Goal: Task Accomplishment & Management: Use online tool/utility

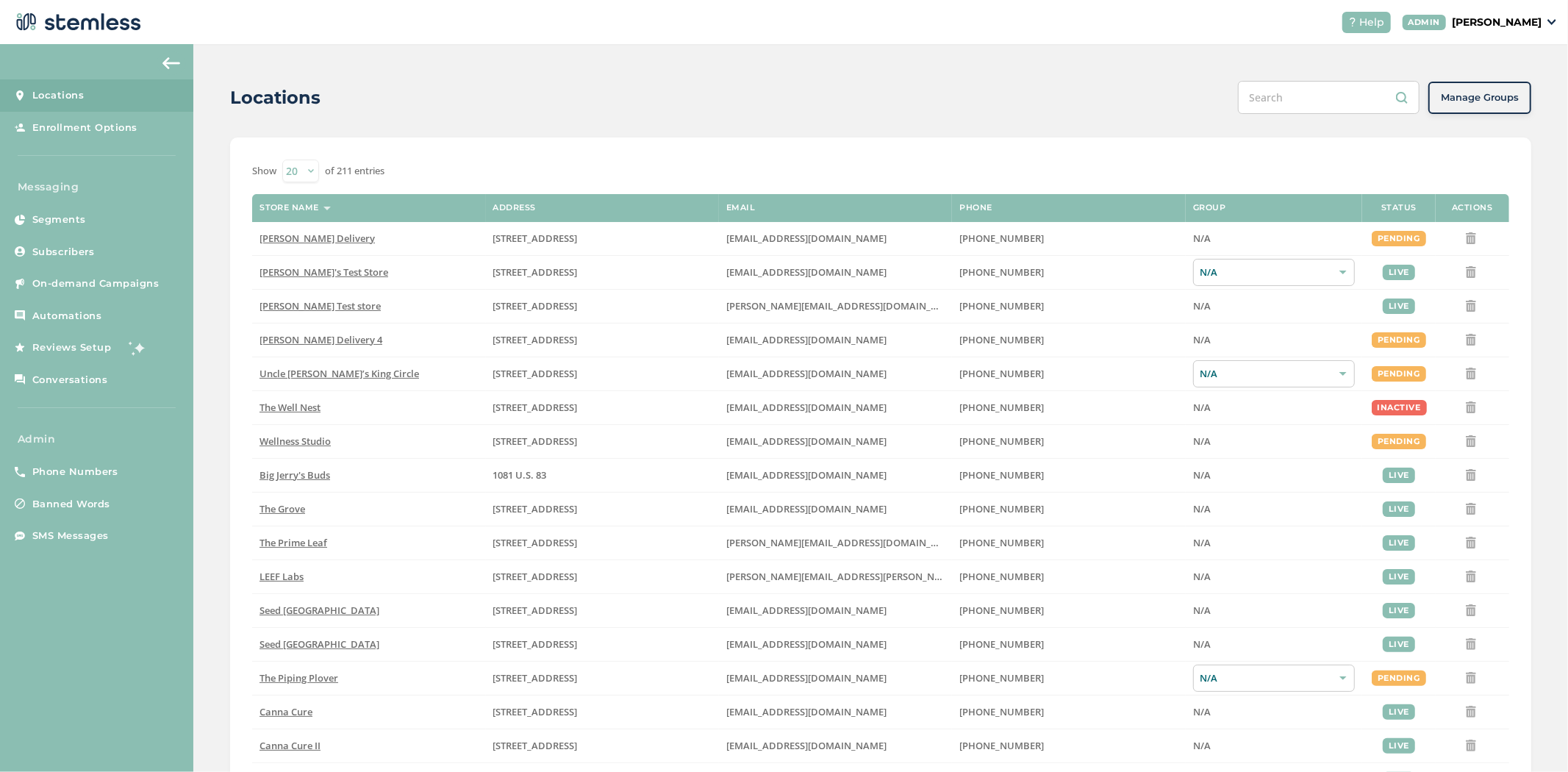
click at [1508, 19] on p "[PERSON_NAME]" at bounding box center [1497, 23] width 90 height 16
click at [1502, 102] on span "Impersonate" at bounding box center [1504, 105] width 72 height 15
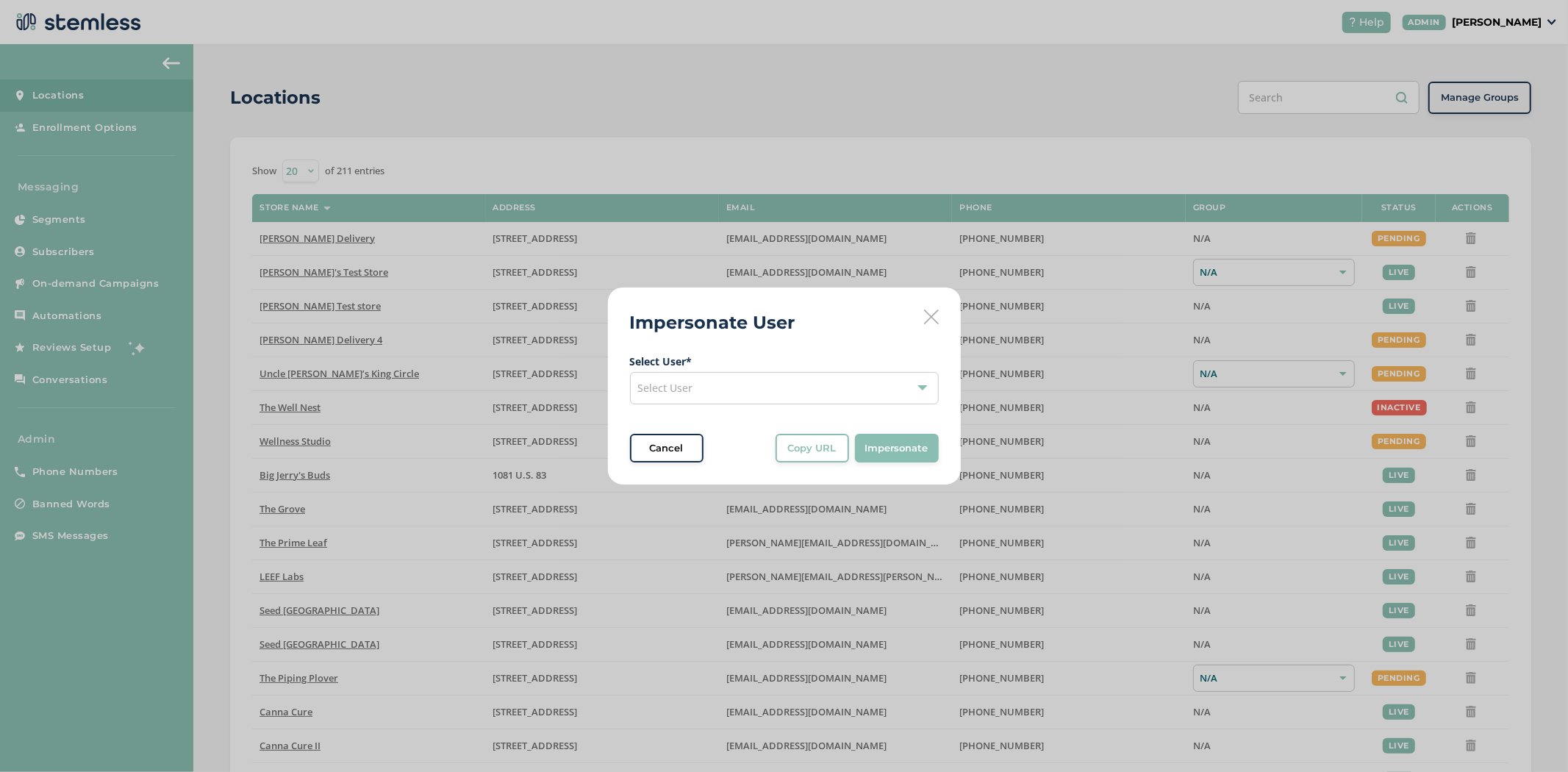
click at [789, 395] on div "Select User" at bounding box center [784, 388] width 309 height 32
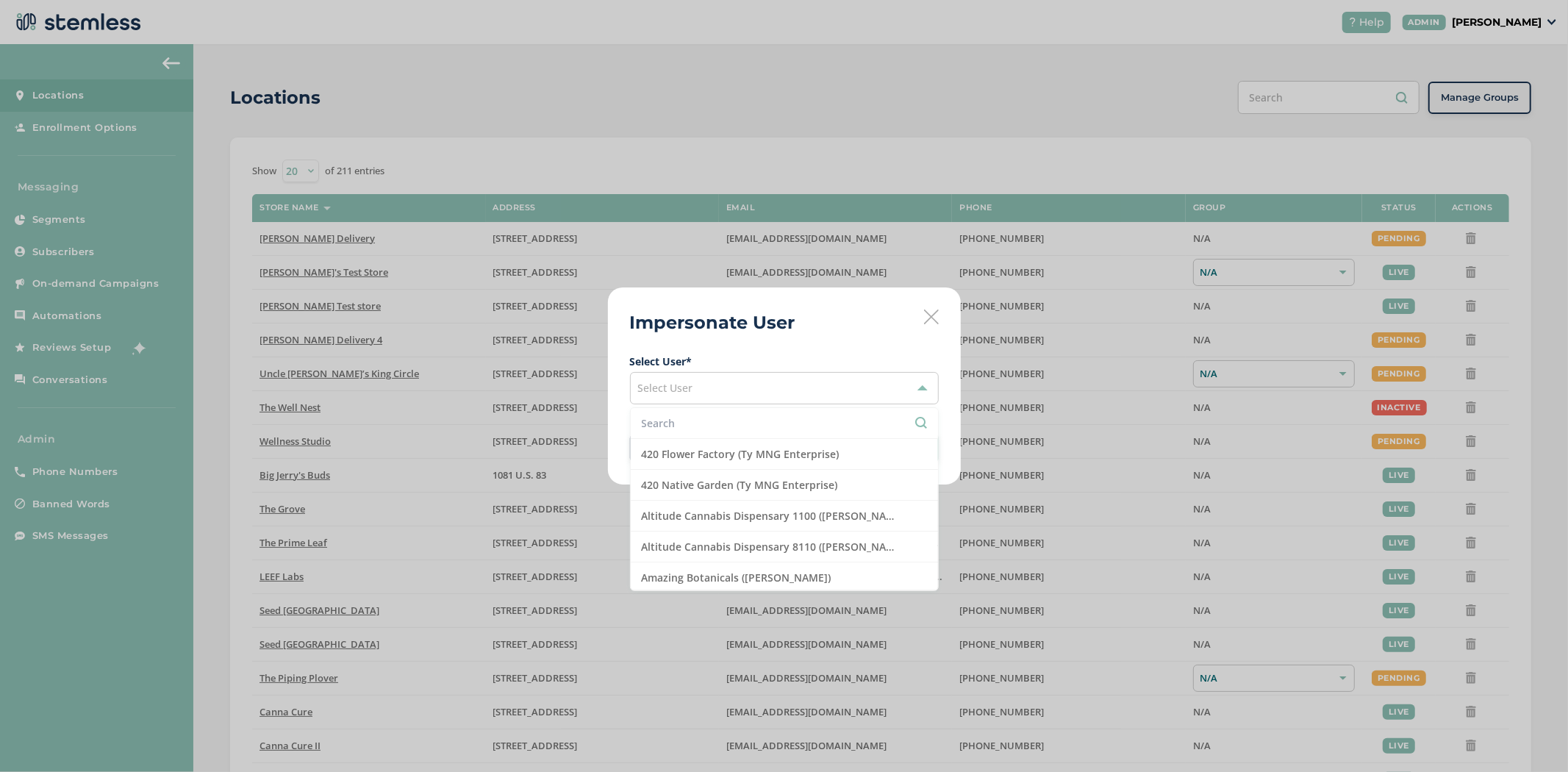
click at [673, 420] on input "text" at bounding box center [784, 424] width 285 height 16
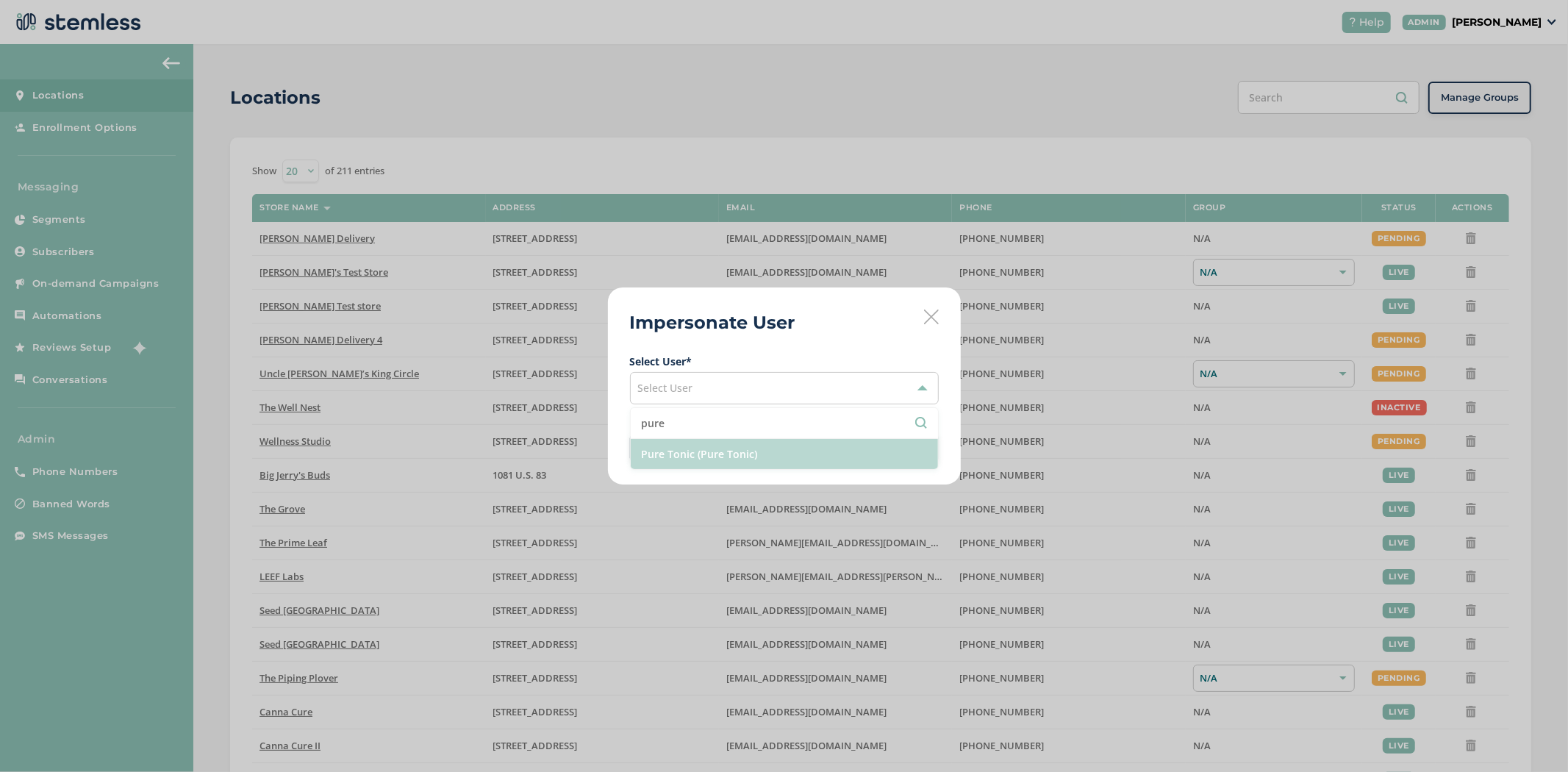
type input "pure"
drag, startPoint x: 707, startPoint y: 447, endPoint x: 716, endPoint y: 446, distance: 9.1
click at [708, 447] on li "Pure Tonic (Pure Tonic)" at bounding box center [784, 454] width 307 height 30
click at [909, 439] on button "Impersonate" at bounding box center [896, 449] width 84 height 30
